Goal: Check status: Check status

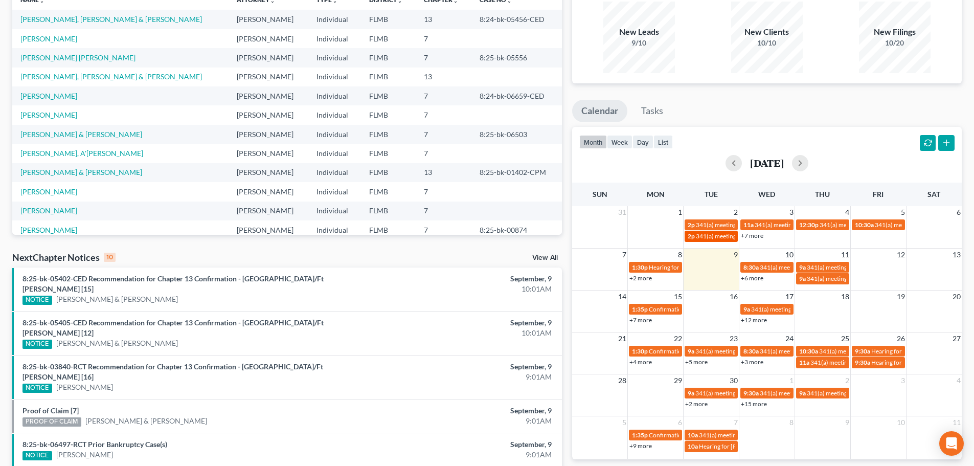
scroll to position [102, 0]
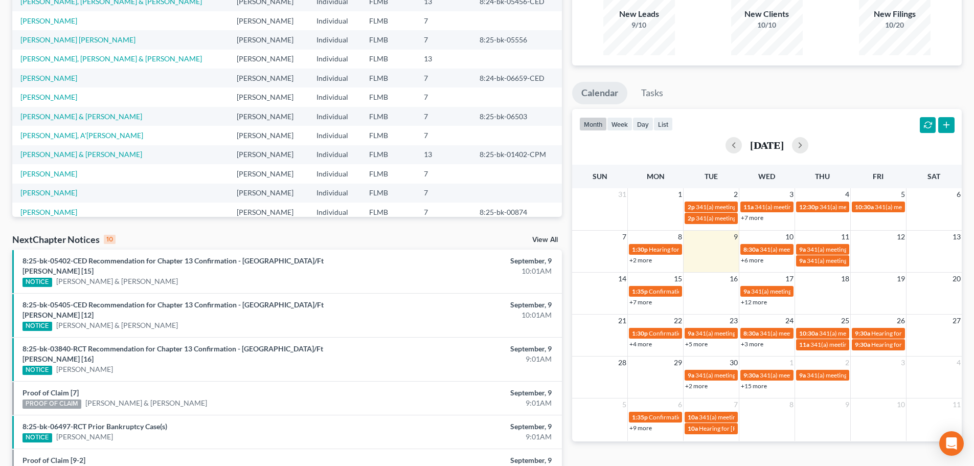
click at [649, 298] on link "+7 more" at bounding box center [640, 302] width 22 height 8
click at [652, 455] on div "Monthly Progress Bankruptcy Bankruptcy [DATE] [DATE] [DATE] [DATE] [DATE] [DATE…" at bounding box center [767, 292] width 400 height 682
click at [746, 300] on link "+12 more" at bounding box center [753, 302] width 26 height 8
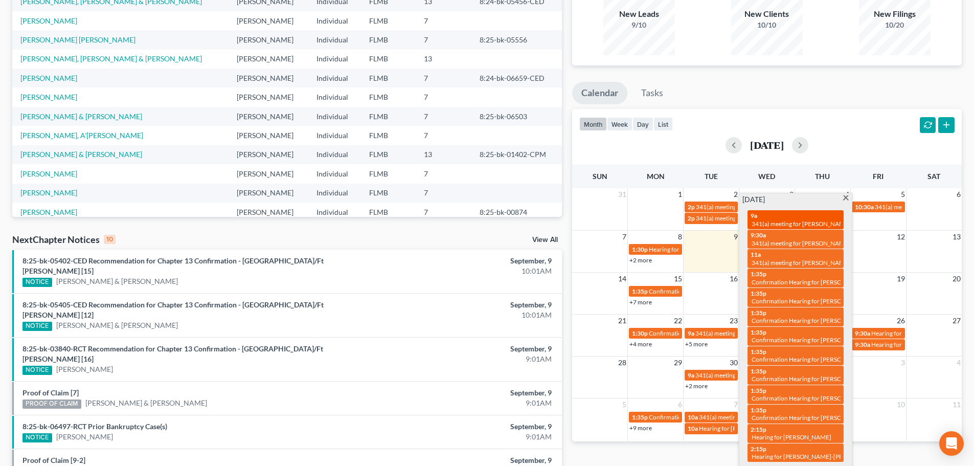
click at [783, 224] on span "341(a) meeting for [PERSON_NAME] & [PERSON_NAME]" at bounding box center [827, 224] width 153 height 8
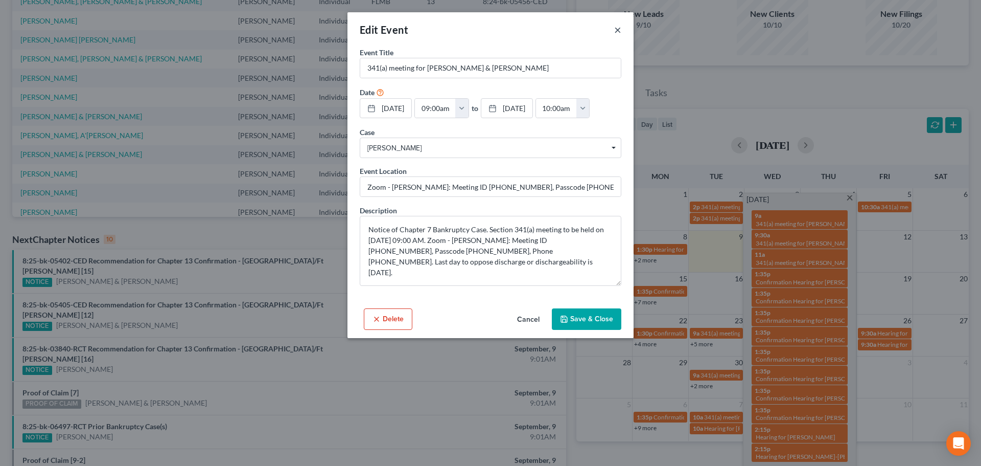
click at [619, 33] on button "×" at bounding box center [617, 30] width 7 height 12
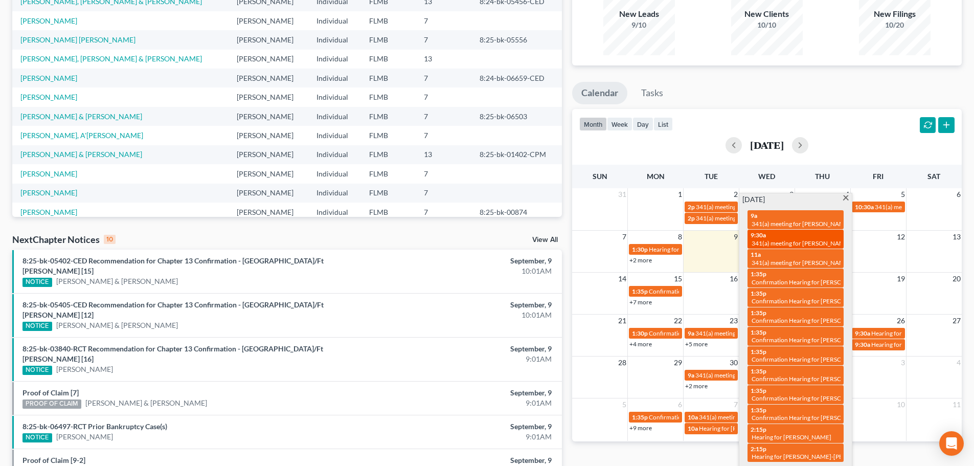
click at [823, 233] on div "9:30a 341(a) meeting for [PERSON_NAME] & [PERSON_NAME]" at bounding box center [795, 239] width 90 height 16
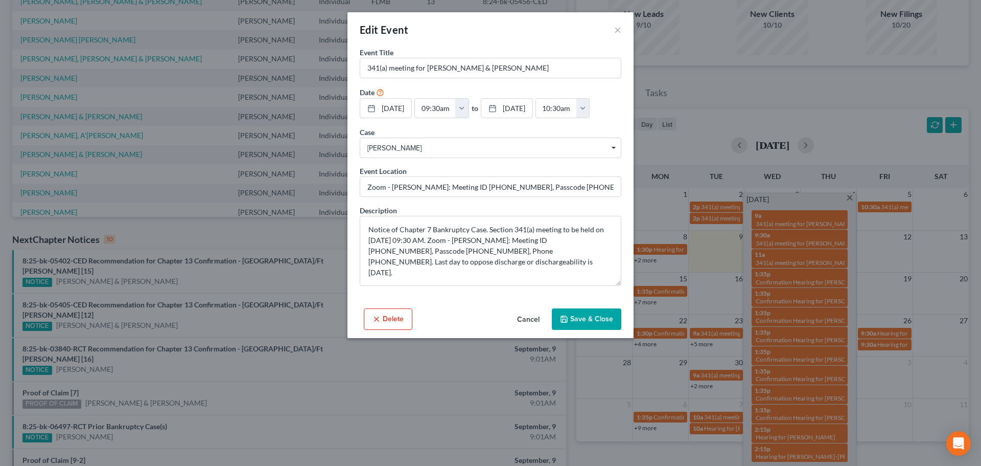
click at [708, 104] on div "Edit Event × Event Title * 341(a) meeting for [PERSON_NAME] & [PERSON_NAME] Dat…" at bounding box center [490, 233] width 981 height 466
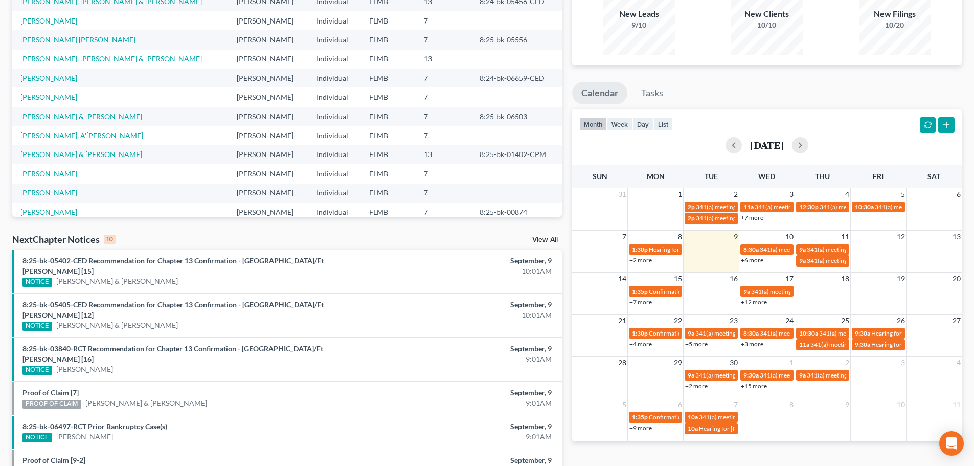
click at [752, 262] on link "+6 more" at bounding box center [751, 260] width 22 height 8
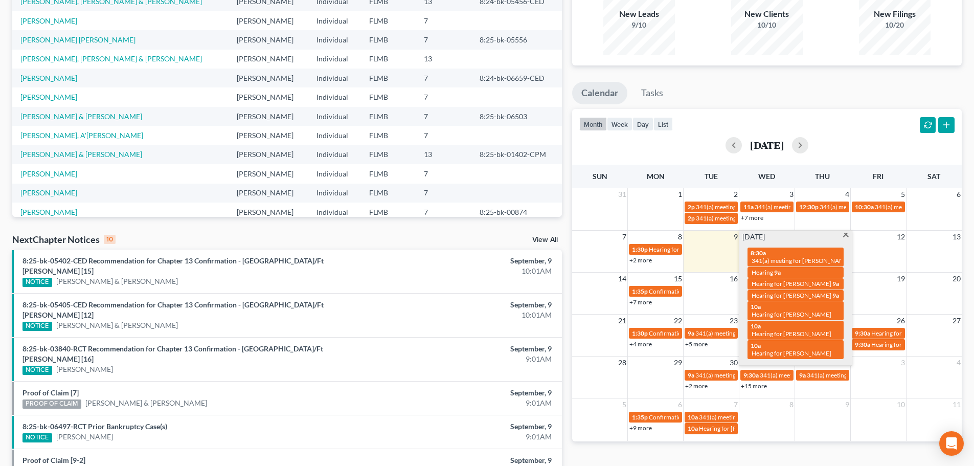
click at [770, 159] on div "month week day list [DATE] Sun Mon Tue Wed Thu Fri Sat 31 1 2 3 4 5 6 2p 341(a)…" at bounding box center [766, 275] width 389 height 332
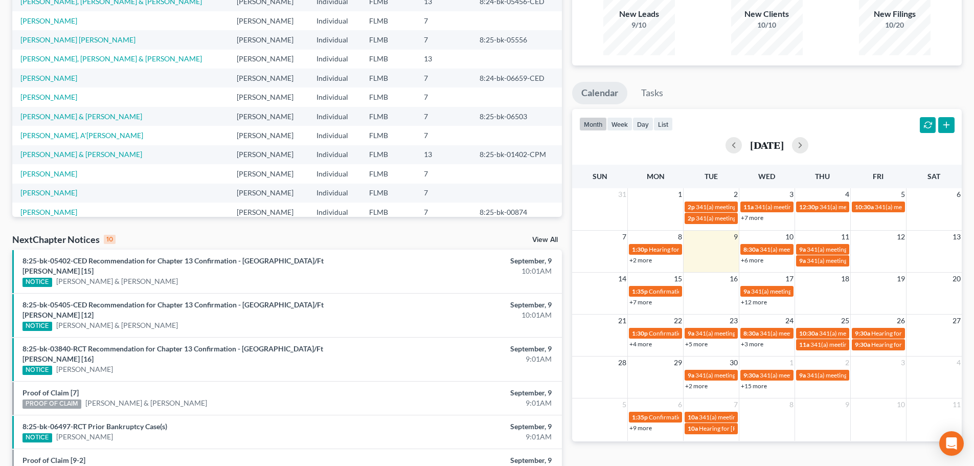
click at [754, 305] on link "+12 more" at bounding box center [753, 302] width 26 height 8
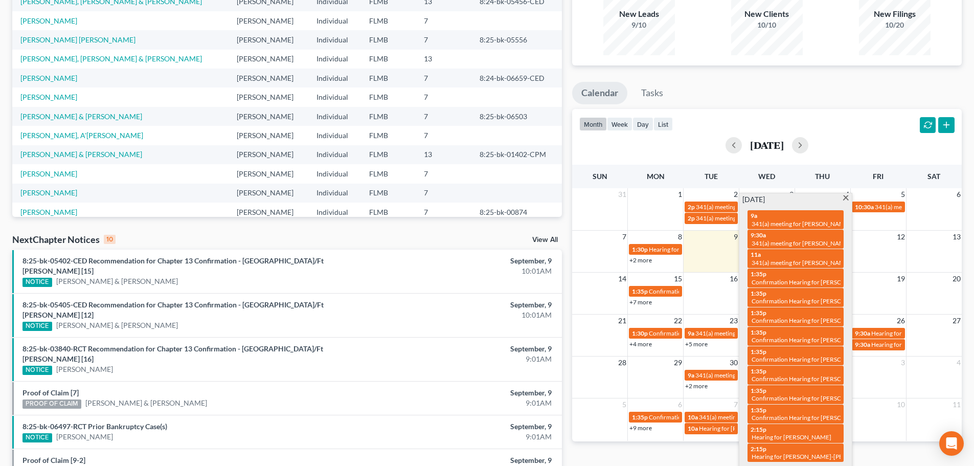
click at [844, 145] on div "[DATE]" at bounding box center [766, 145] width 375 height 16
